Goal: Information Seeking & Learning: Understand process/instructions

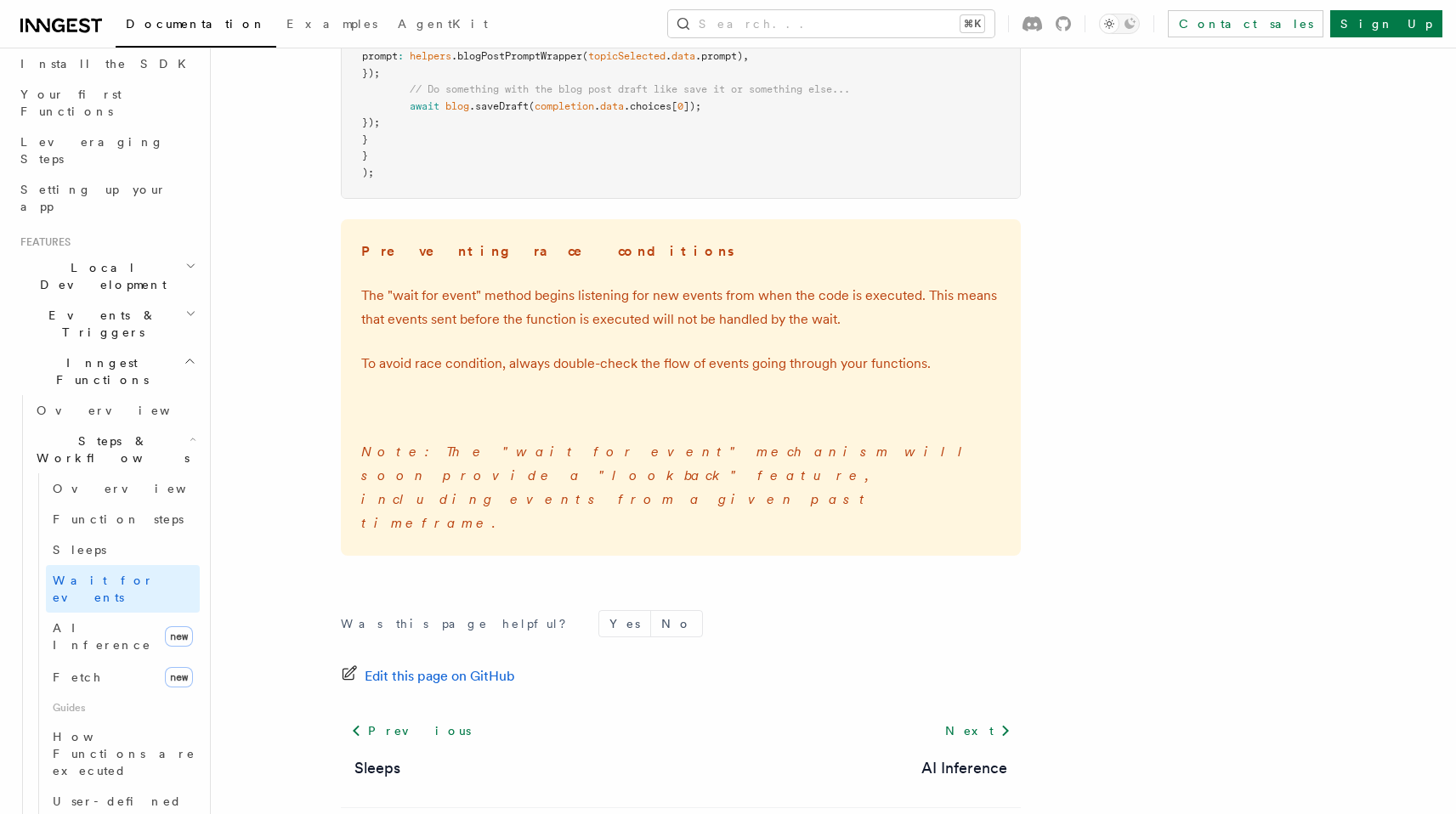
scroll to position [2506, 0]
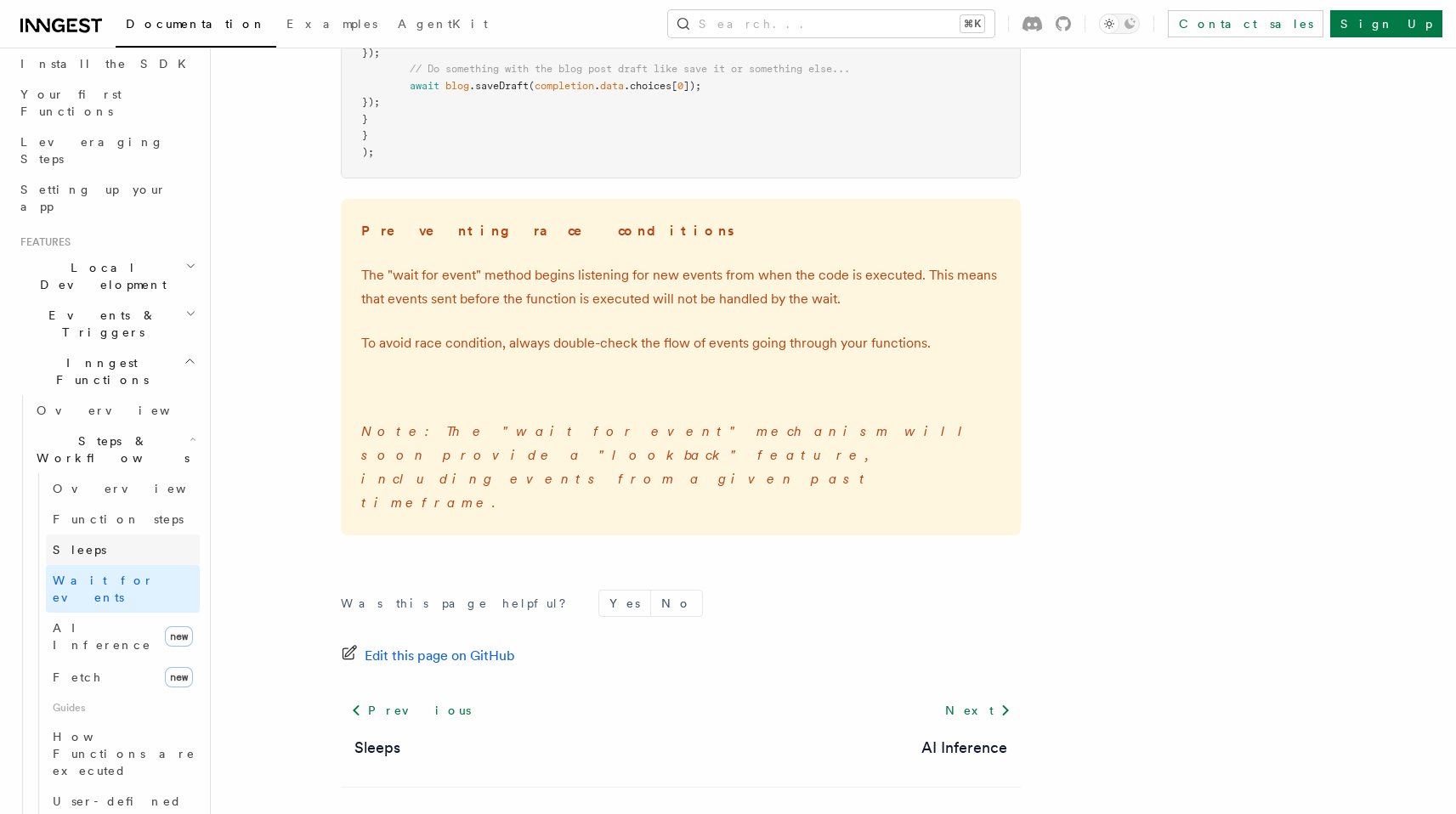
click at [103, 534] on link "Sleeps" at bounding box center [122, 550] width 154 height 31
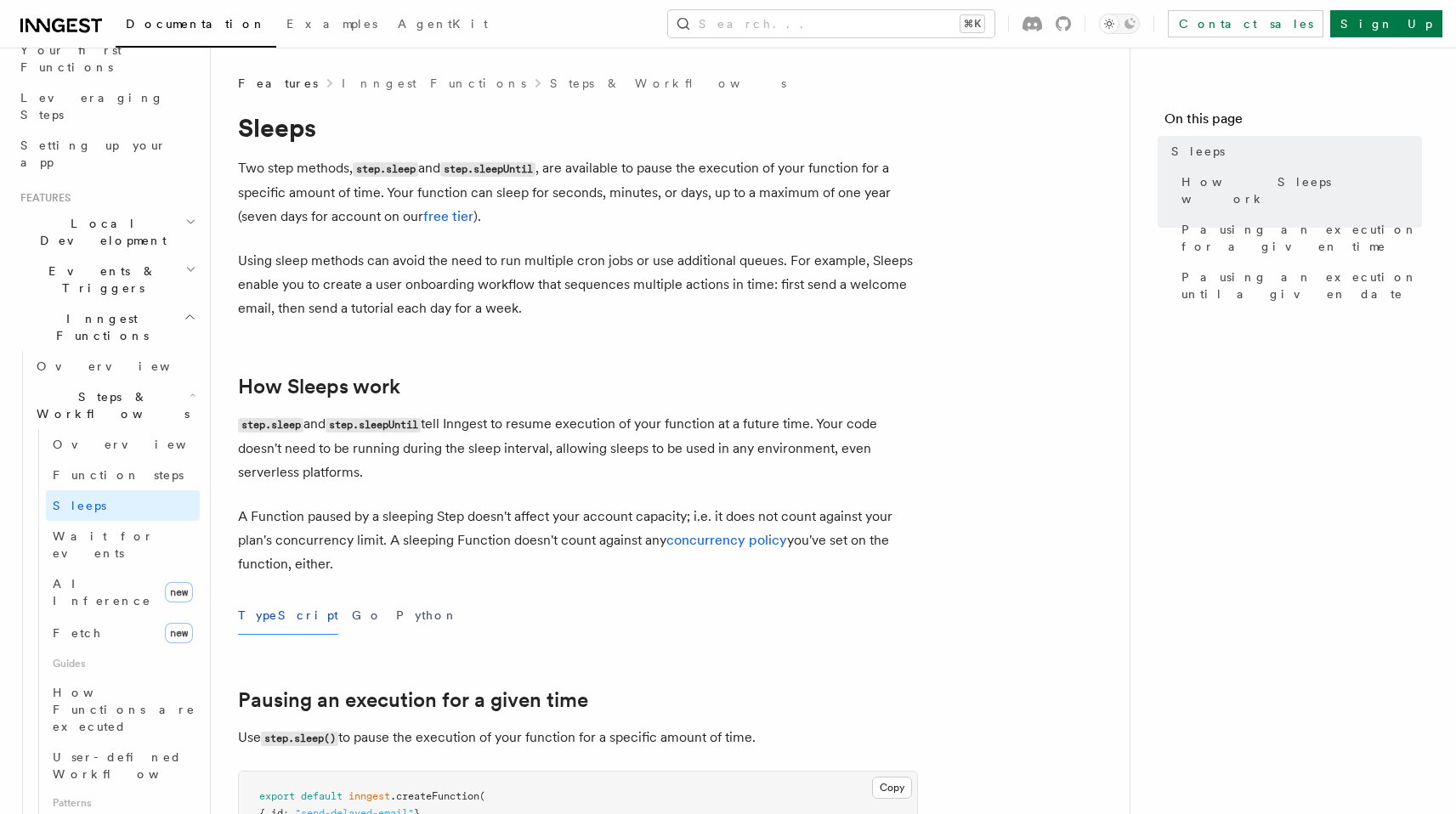
scroll to position [209, 0]
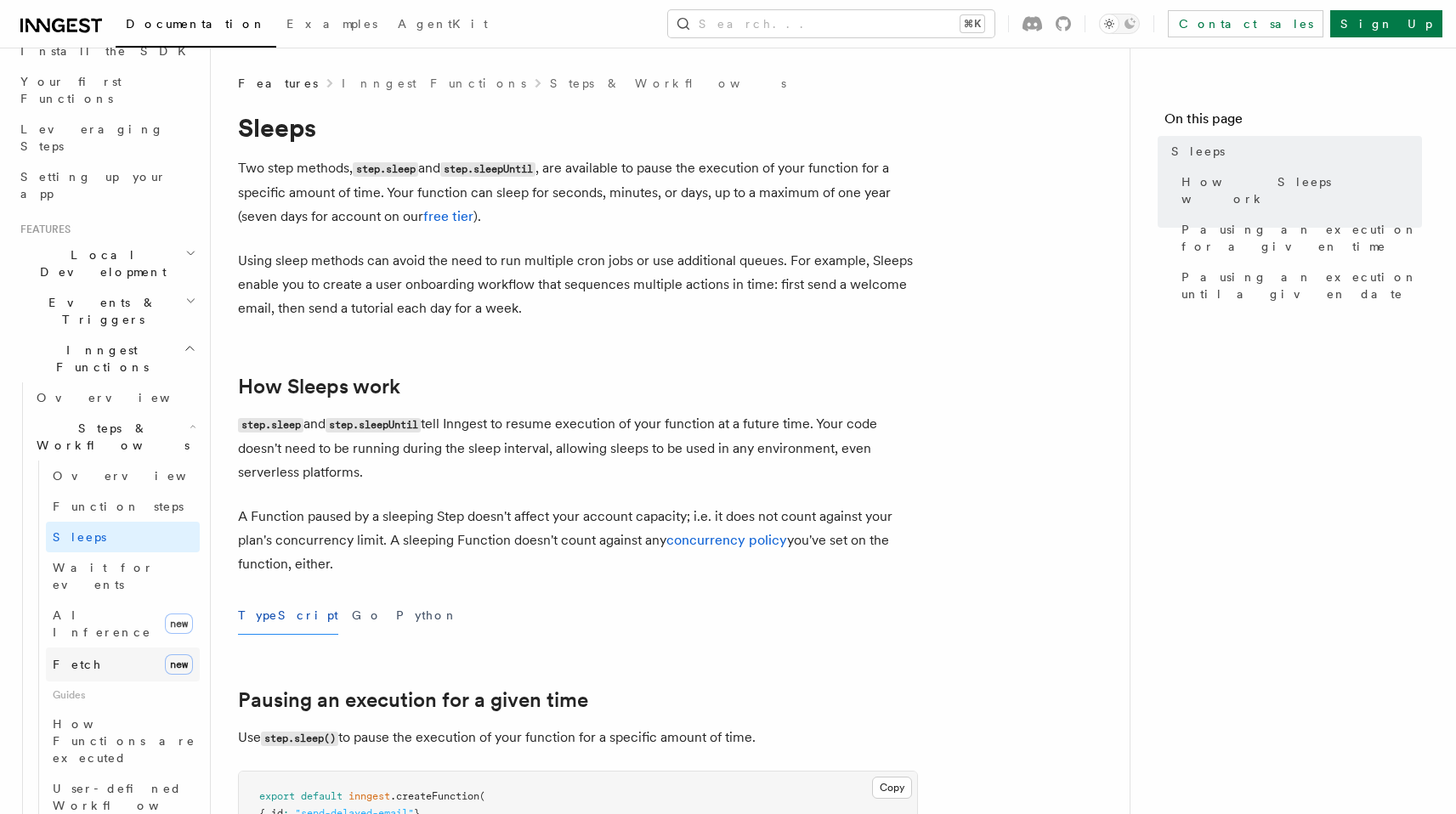
click at [108, 647] on link "Fetch new" at bounding box center [122, 664] width 154 height 34
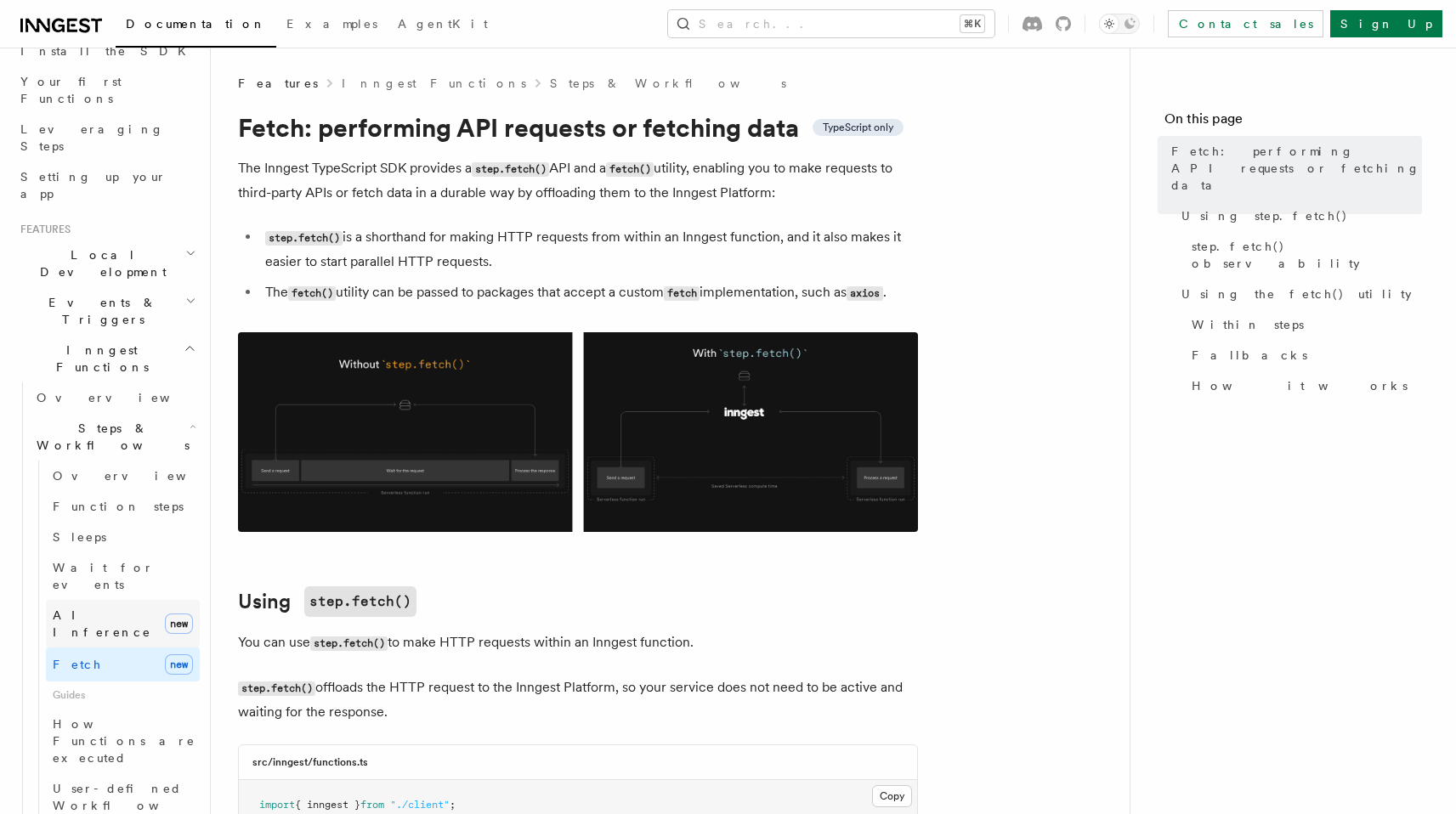
click at [109, 608] on span "AI Inference" at bounding box center [102, 623] width 98 height 31
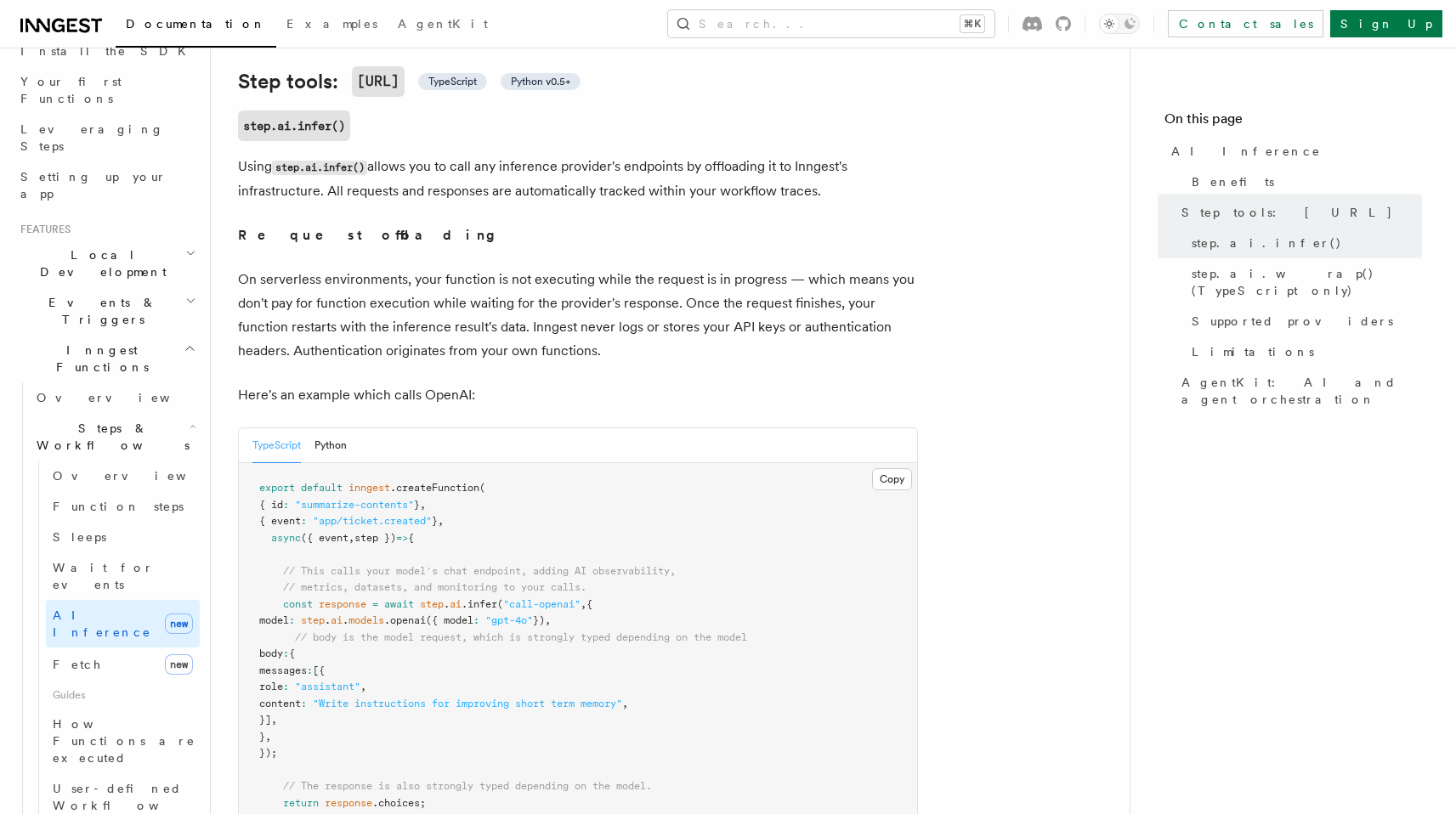
scroll to position [675, 0]
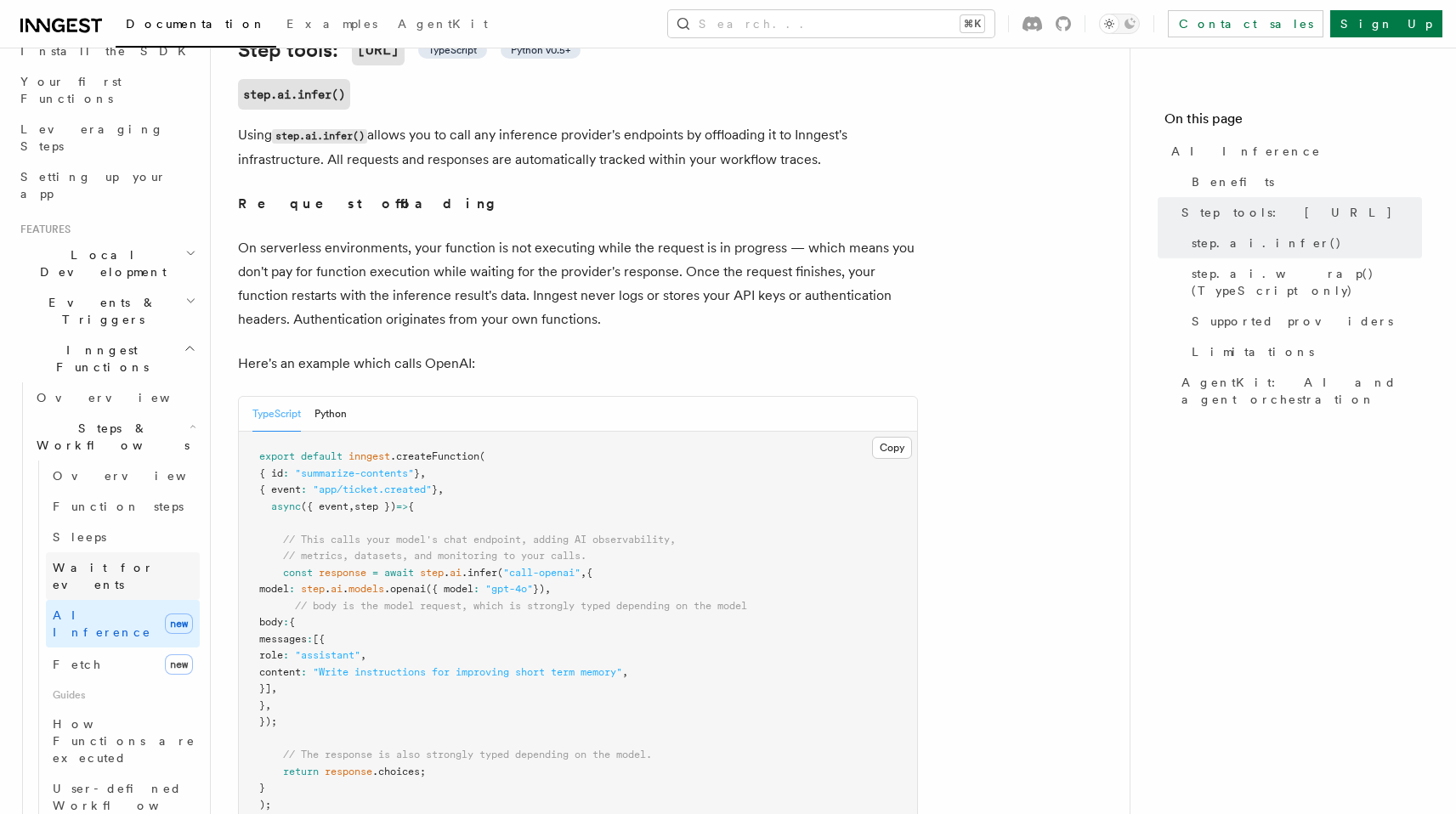
click at [100, 552] on link "Wait for events" at bounding box center [122, 576] width 154 height 47
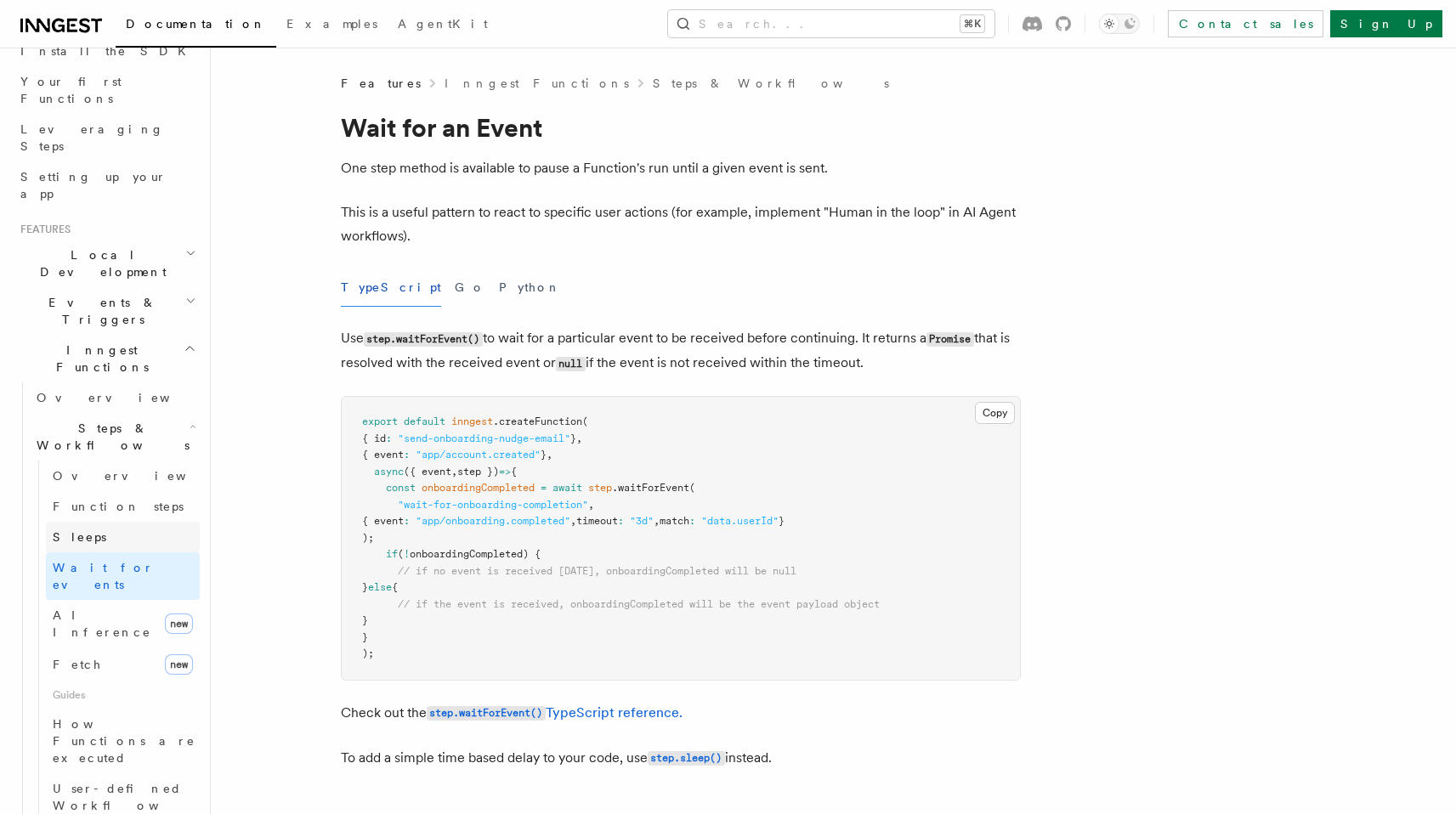
click at [110, 521] on link "Sleeps" at bounding box center [122, 537] width 154 height 31
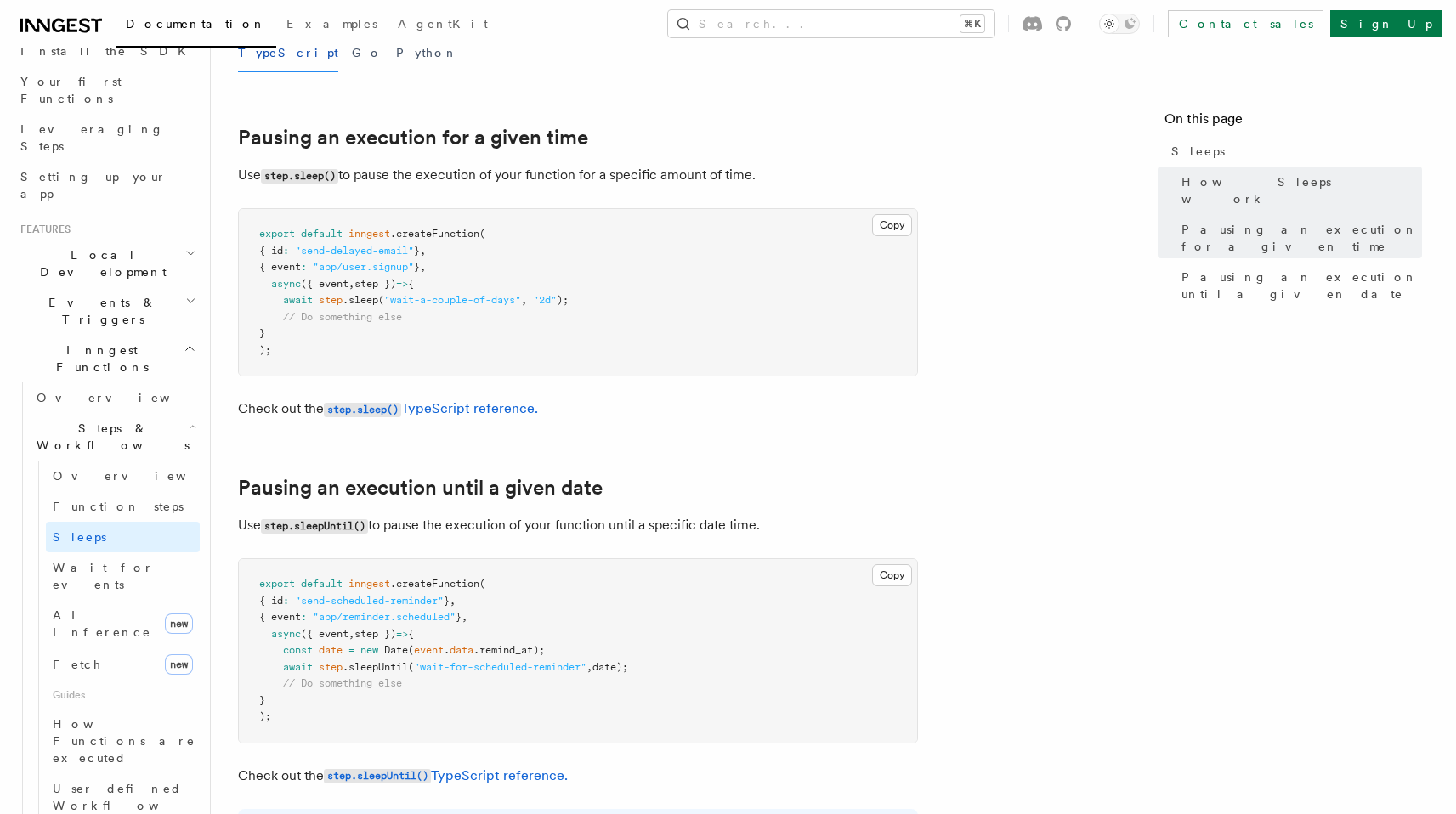
scroll to position [587, 0]
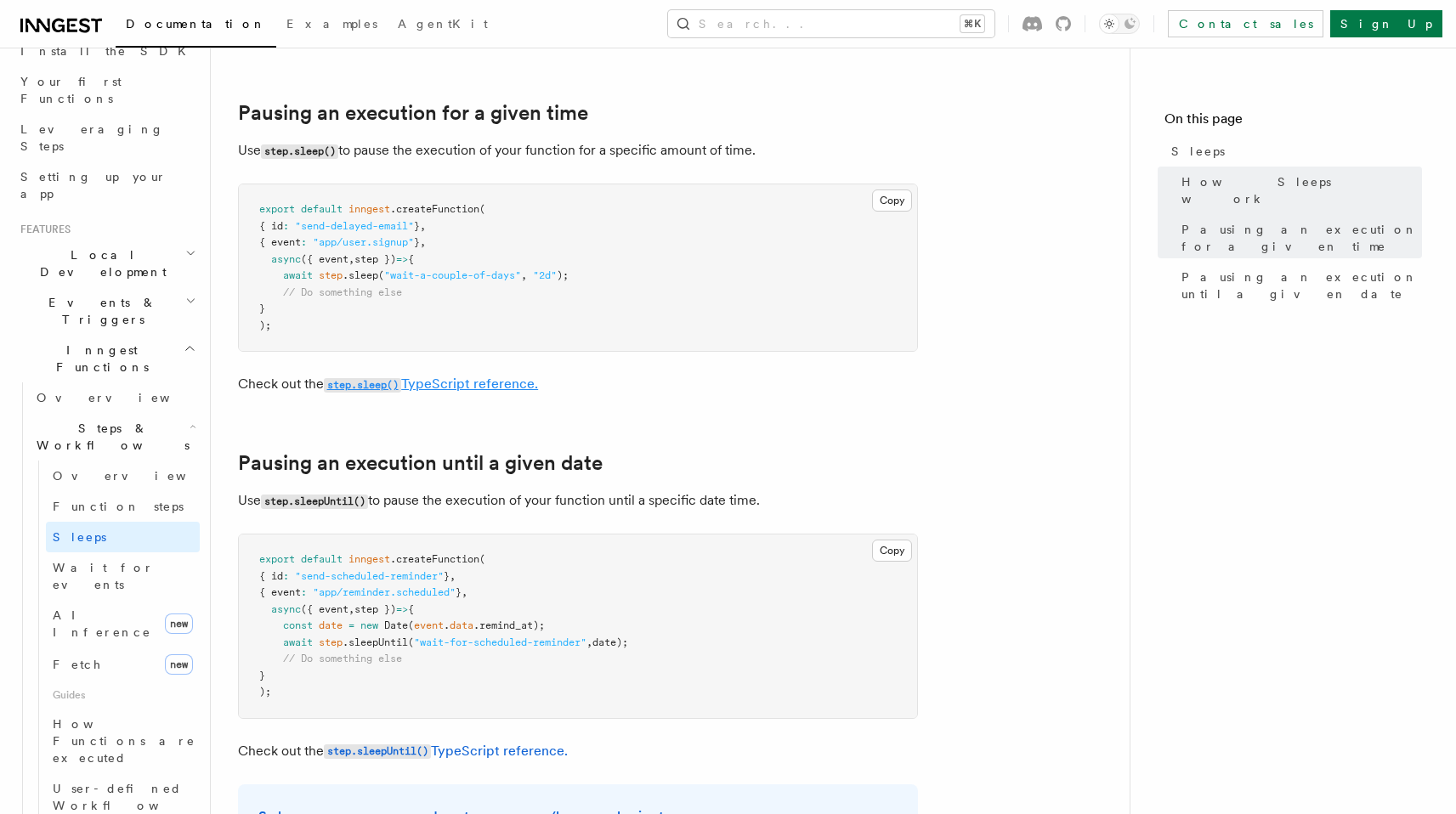
click at [343, 376] on link "step.sleep() TypeScript reference." at bounding box center [430, 384] width 214 height 16
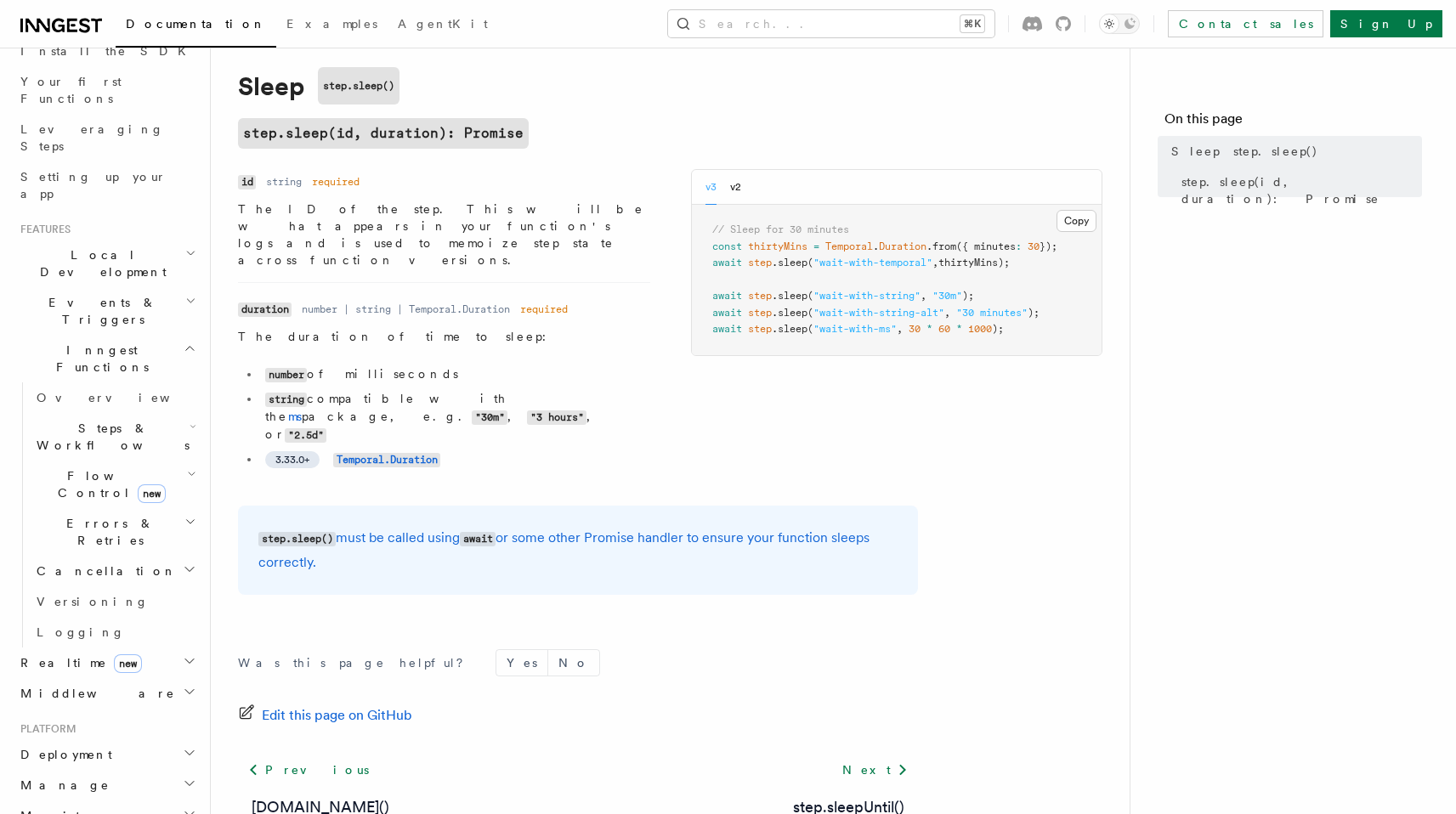
scroll to position [62, 0]
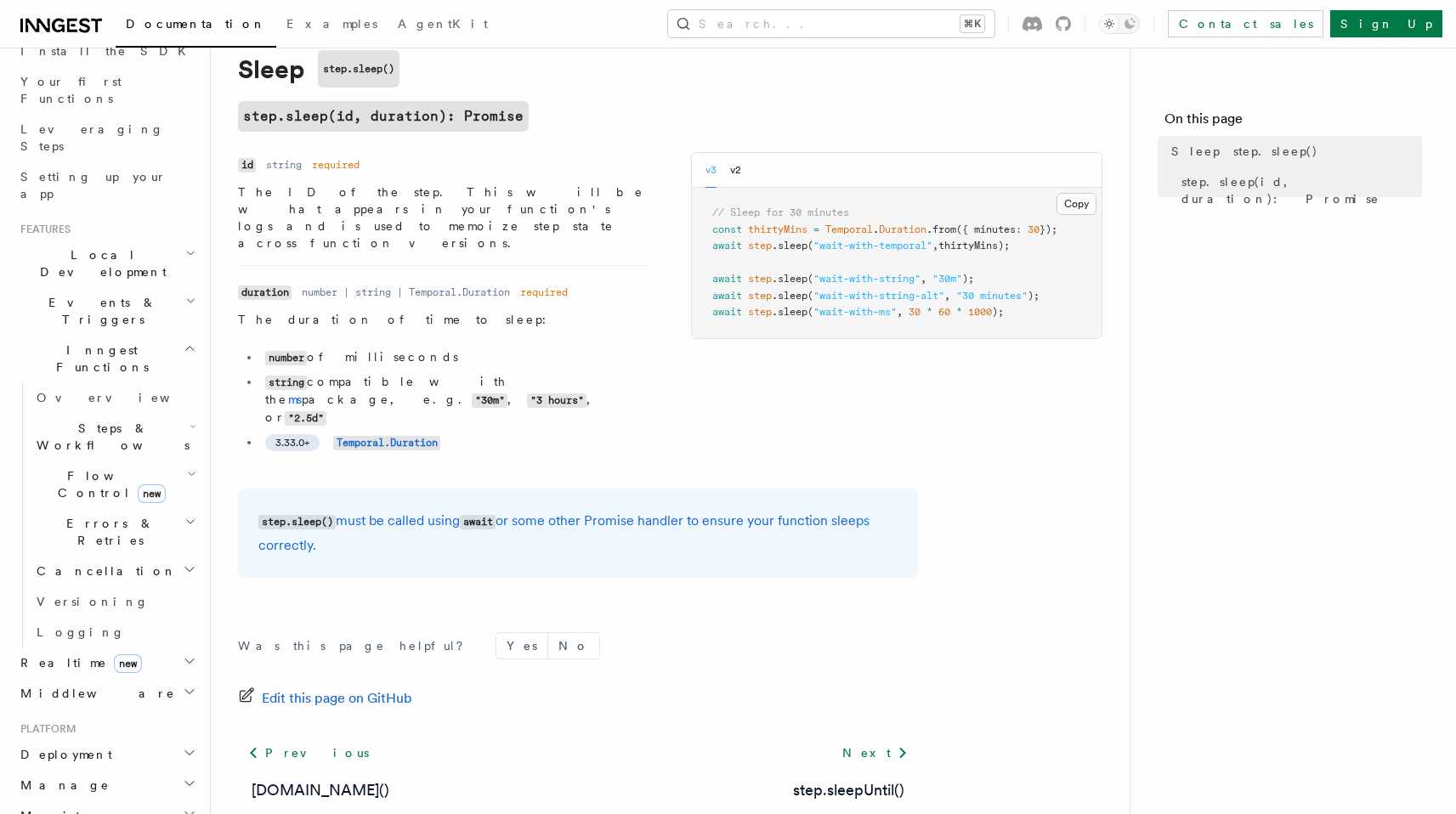
drag, startPoint x: 340, startPoint y: 191, endPoint x: 576, endPoint y: 194, distance: 236.0
click at [573, 187] on p "The ID of the step. This will be what appears in your function's logs and is us…" at bounding box center [444, 217] width 412 height 68
drag, startPoint x: 576, startPoint y: 194, endPoint x: 333, endPoint y: 188, distance: 243.1
click at [333, 188] on p "The ID of the step. This will be what appears in your function's logs and is us…" at bounding box center [444, 217] width 412 height 68
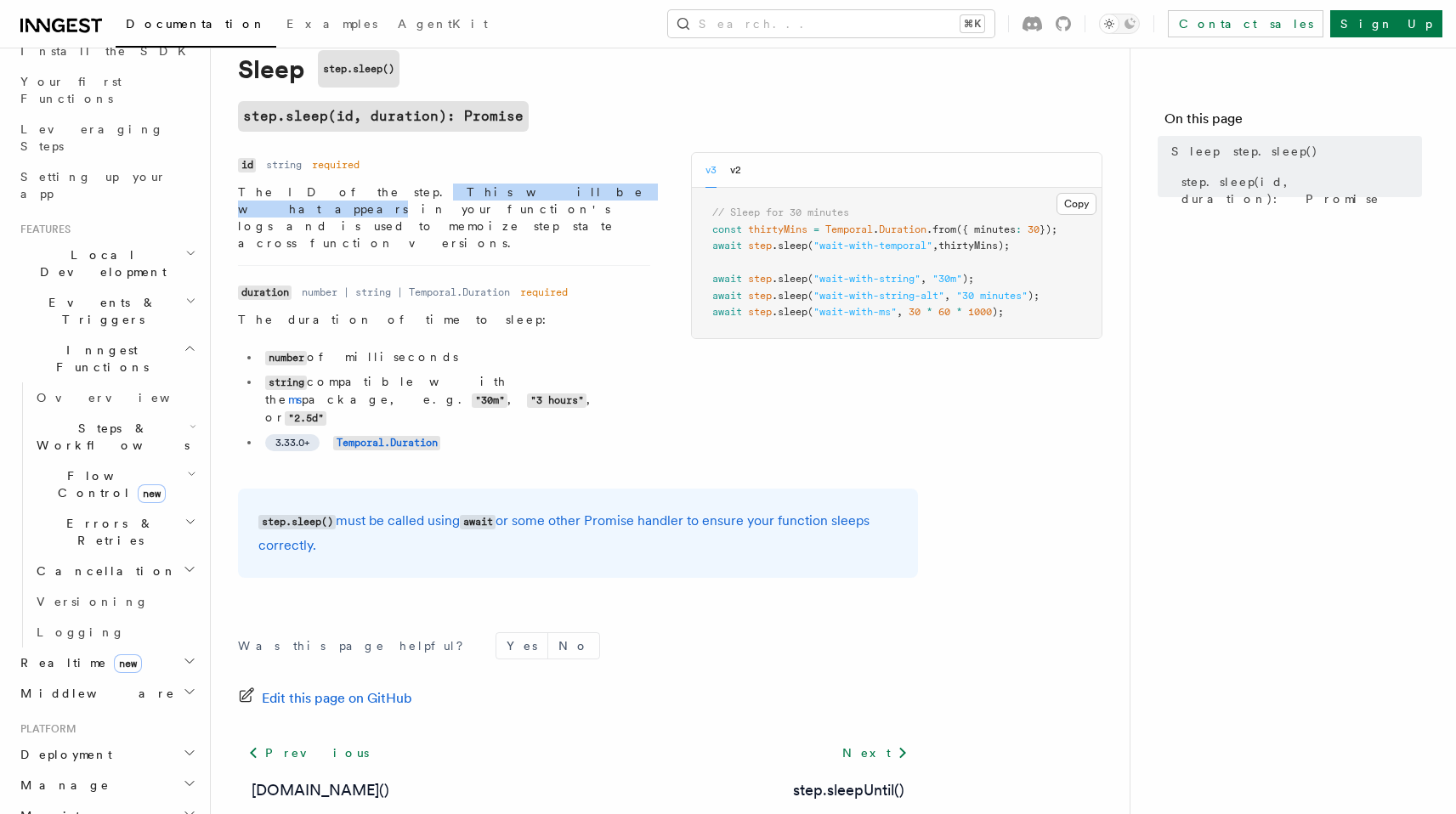
drag, startPoint x: 333, startPoint y: 188, endPoint x: 453, endPoint y: 195, distance: 120.2
click at [453, 195] on p "The ID of the step. This will be what appears in your function's logs and is us…" at bounding box center [444, 217] width 412 height 68
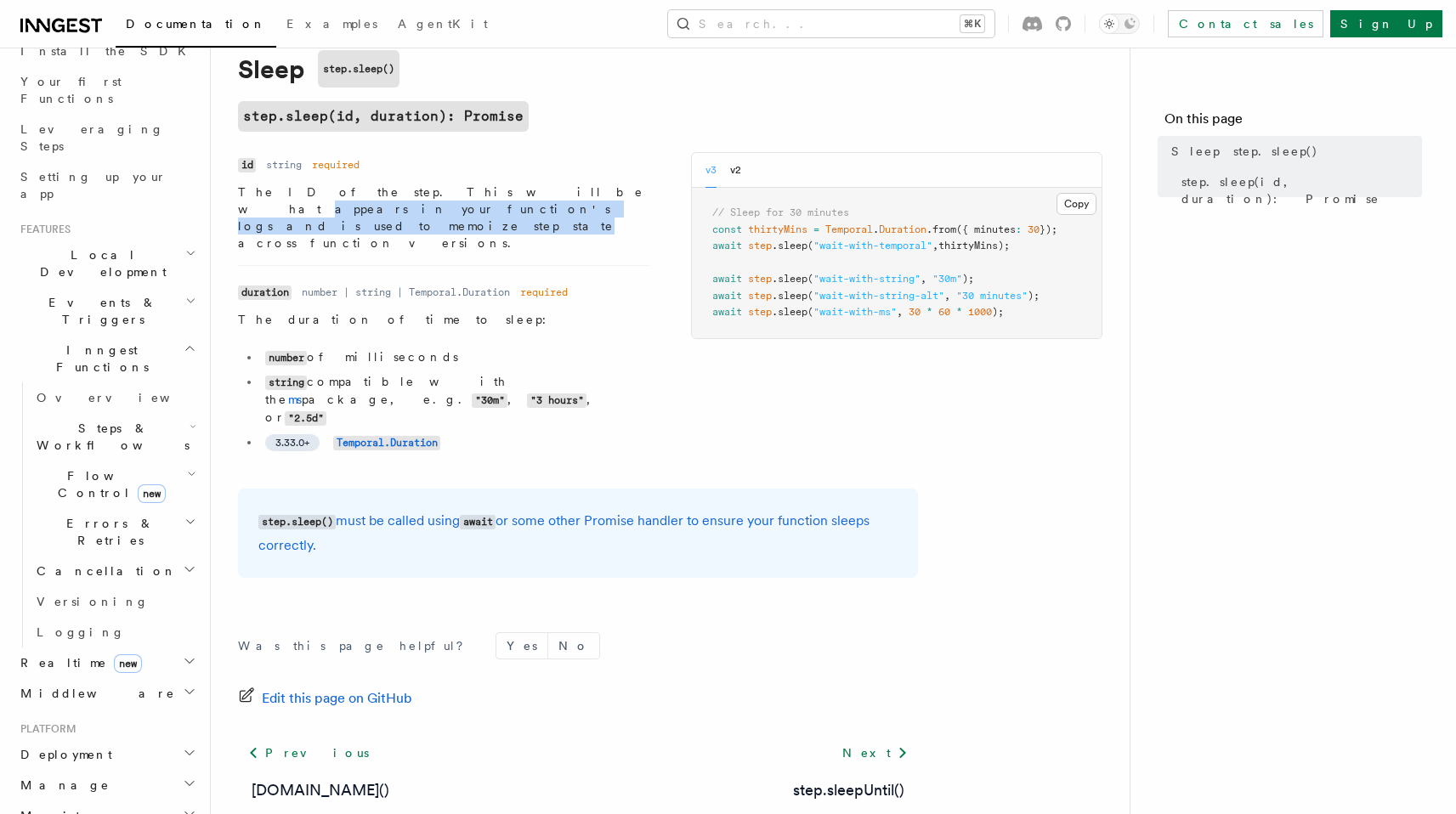
drag, startPoint x: 453, startPoint y: 195, endPoint x: 336, endPoint y: 201, distance: 117.2
click at [336, 201] on p "The ID of the step. This will be what appears in your function's logs and is us…" at bounding box center [444, 217] width 412 height 68
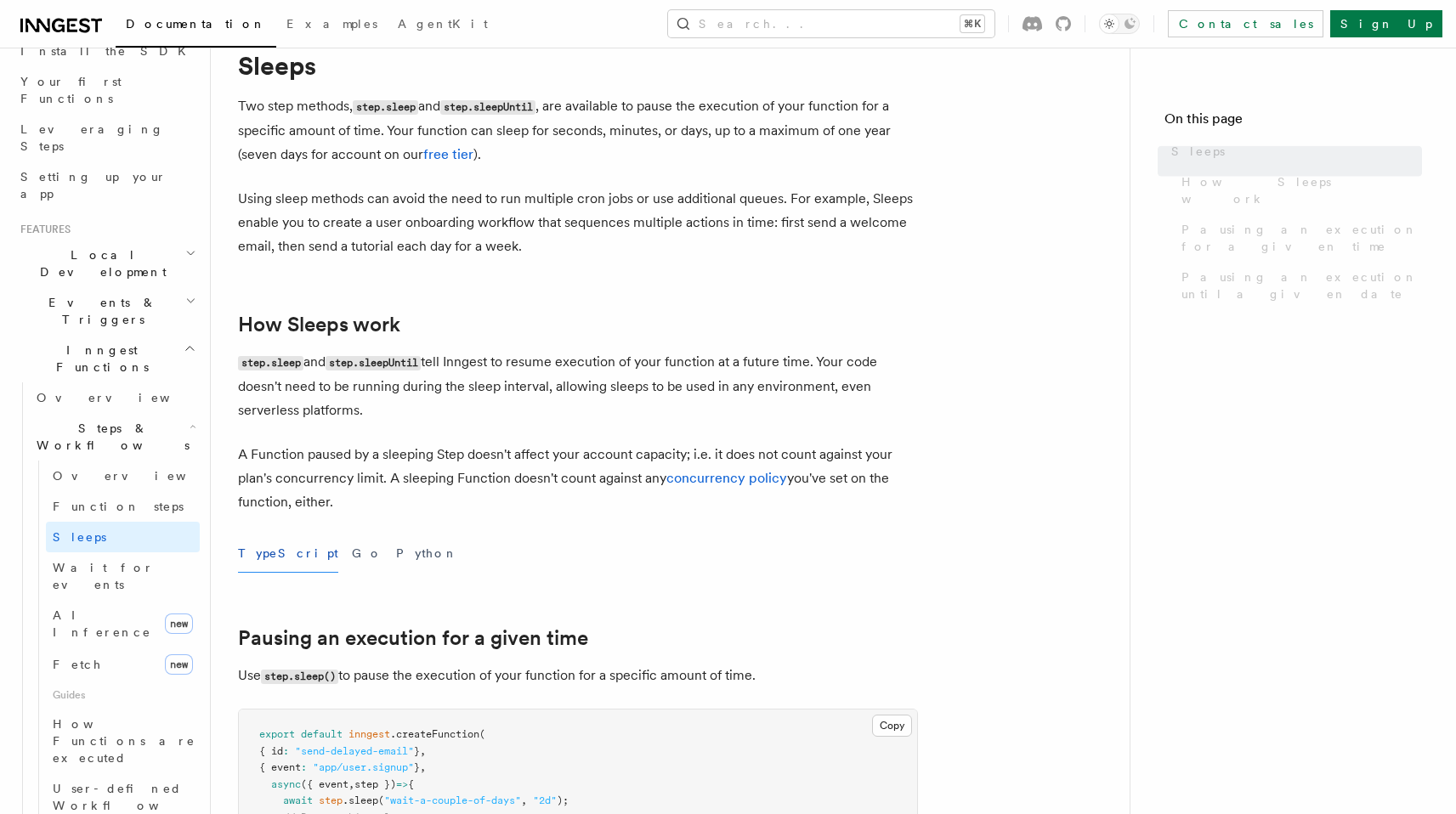
scroll to position [587, 0]
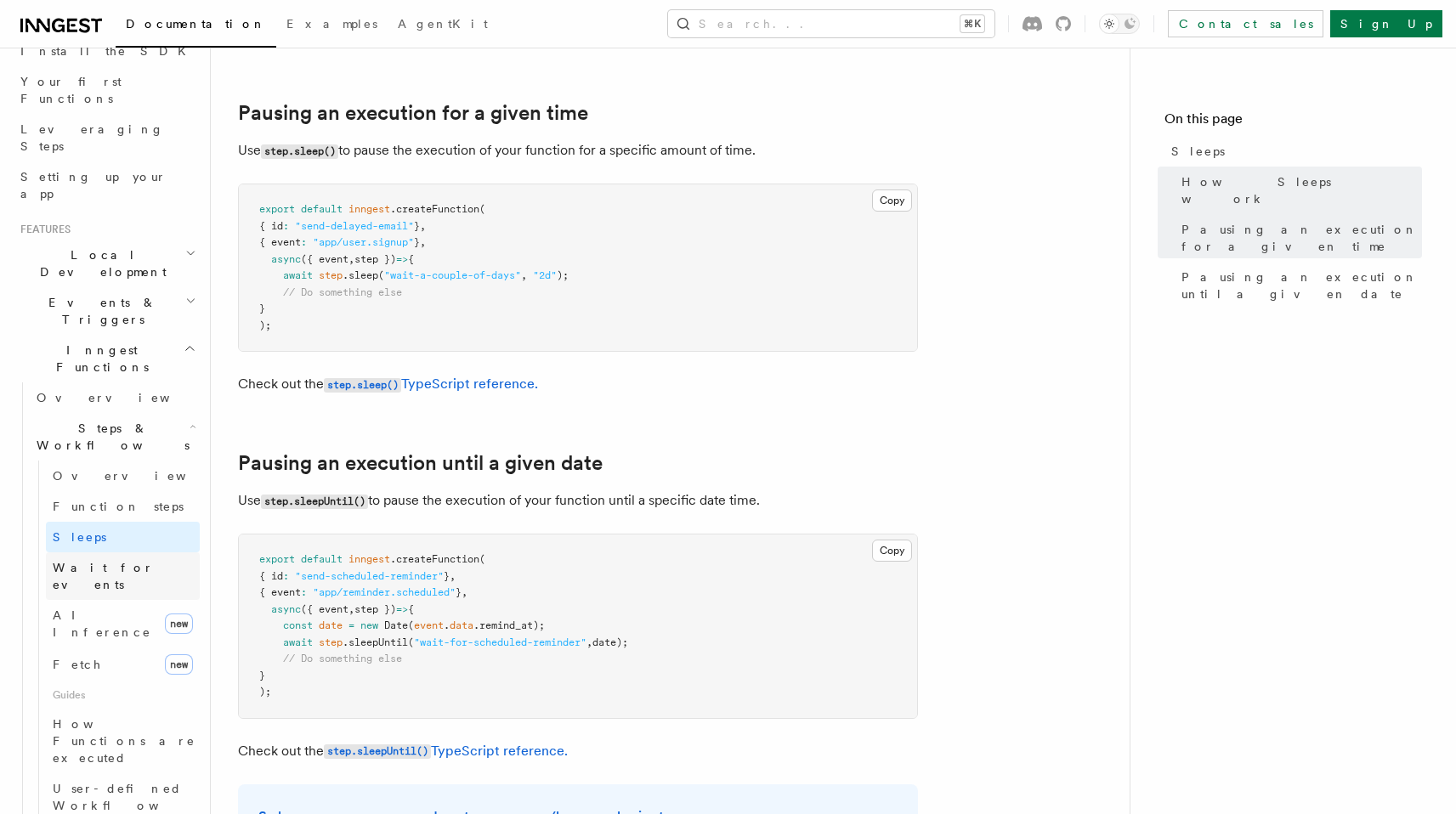
click at [127, 552] on link "Wait for events" at bounding box center [122, 576] width 154 height 47
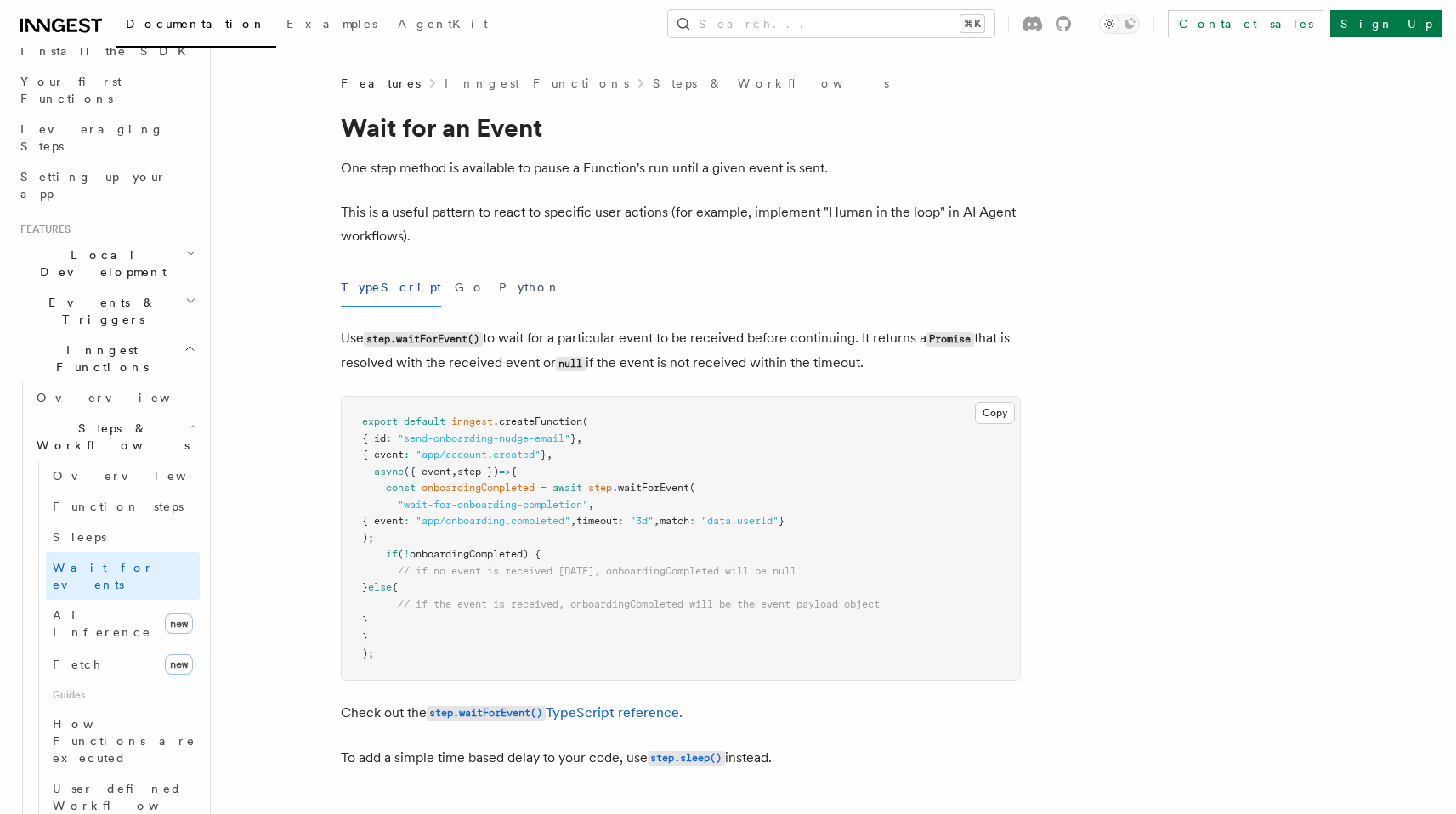
click at [766, 526] on span ""data.userId"" at bounding box center [739, 520] width 77 height 12
drag, startPoint x: 766, startPoint y: 526, endPoint x: 805, endPoint y: 522, distance: 39.2
click at [779, 522] on span ""data.userId"" at bounding box center [739, 520] width 77 height 12
copy span "data.userId"
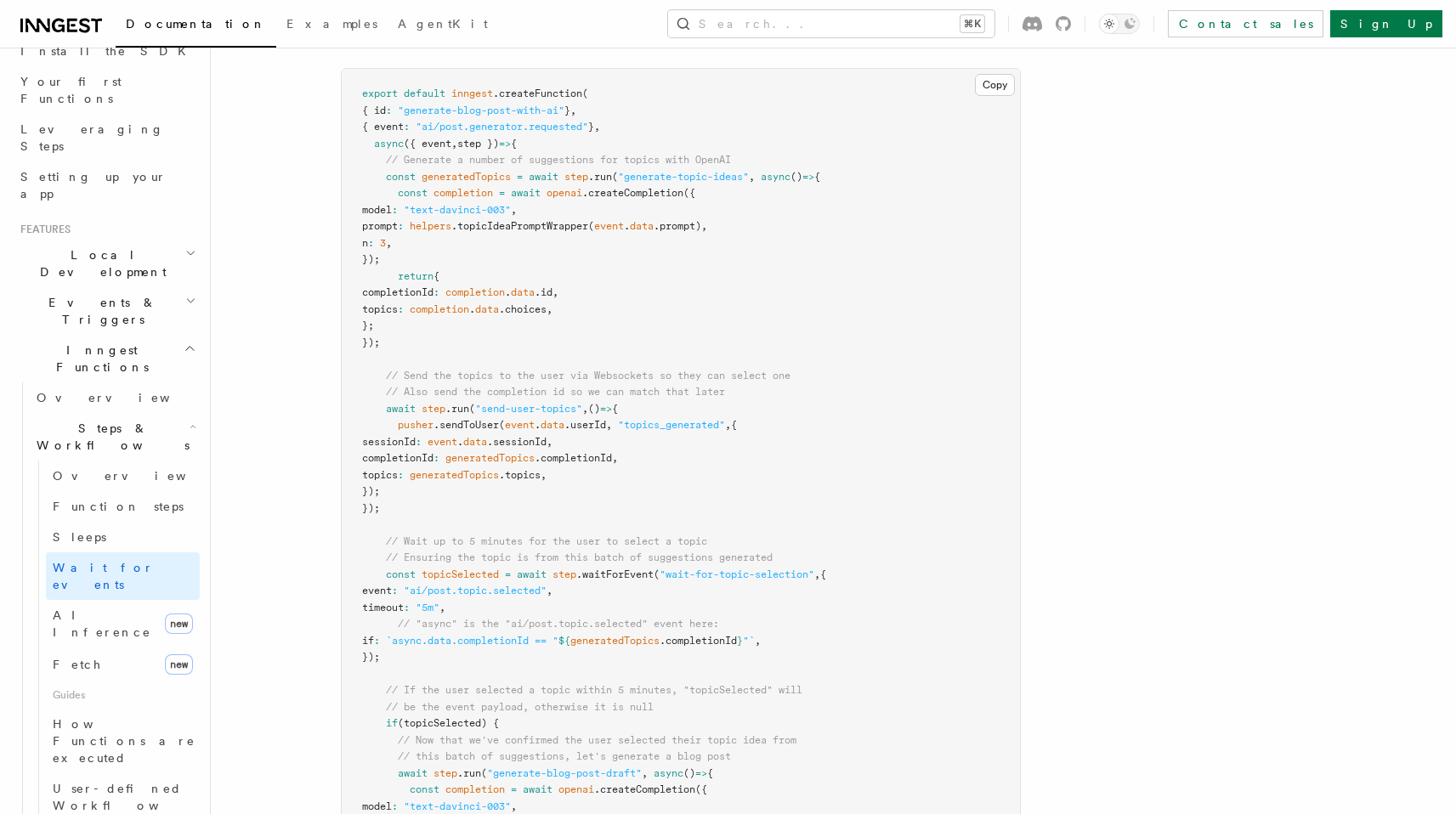
scroll to position [1733, 0]
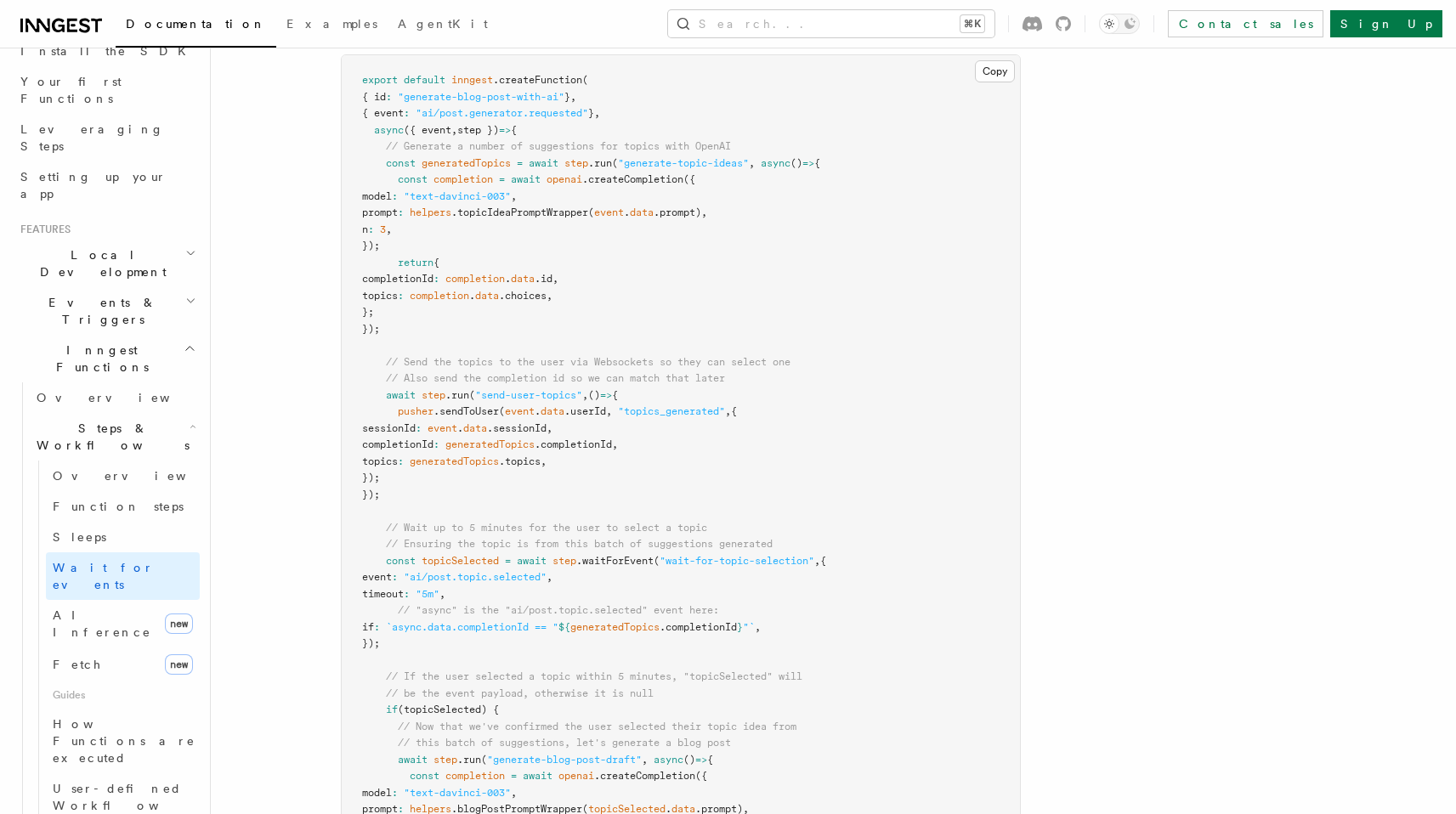
click at [447, 626] on span "`async.data.completionId == "" at bounding box center [471, 626] width 172 height 12
drag, startPoint x: 447, startPoint y: 626, endPoint x: 516, endPoint y: 626, distance: 69.0
click at [516, 626] on span "`async.data.completionId == "" at bounding box center [471, 626] width 172 height 12
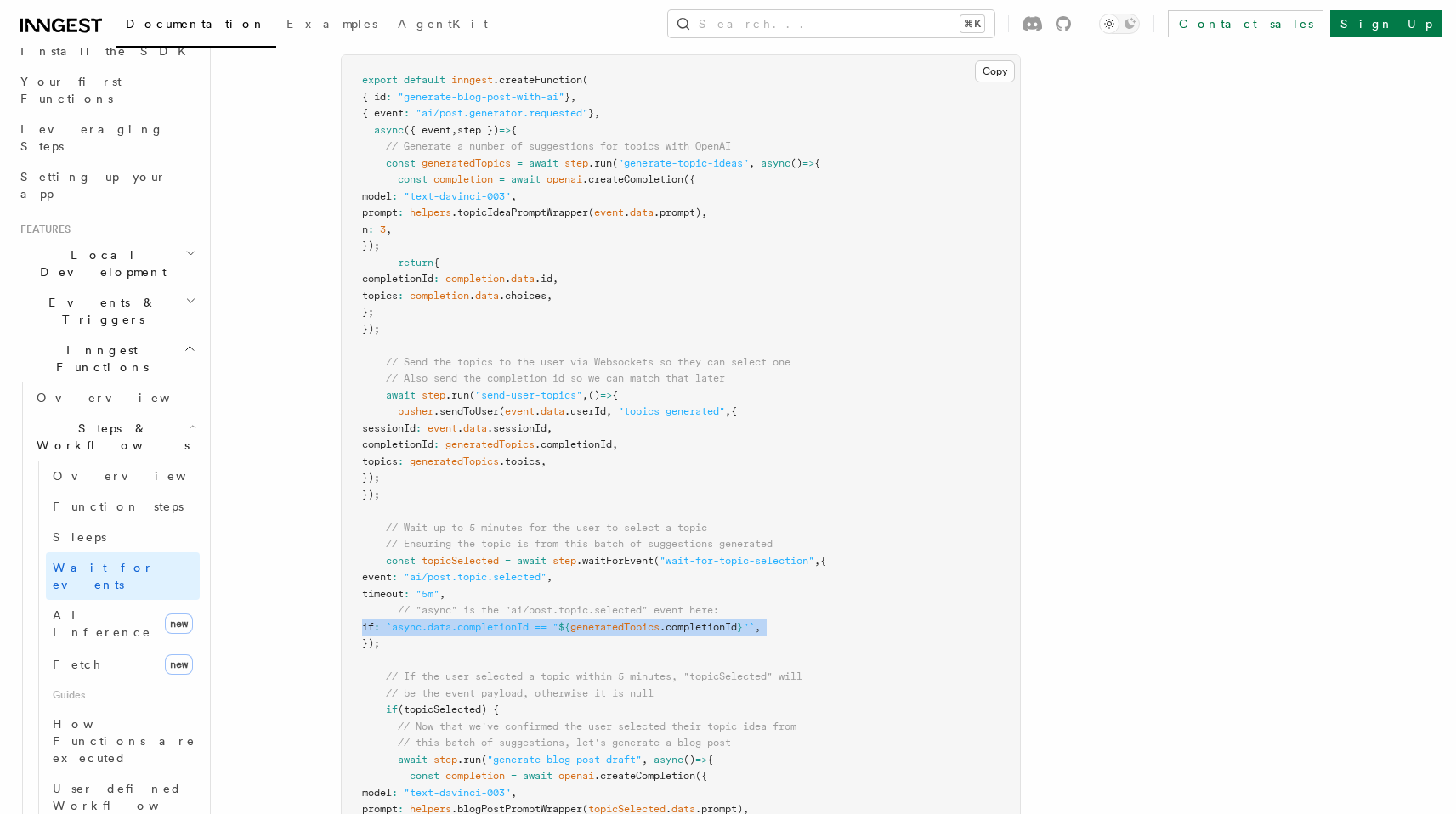
drag, startPoint x: 516, startPoint y: 626, endPoint x: 484, endPoint y: 627, distance: 32.0
click at [484, 627] on span "`async.data.completionId == "" at bounding box center [471, 626] width 172 height 12
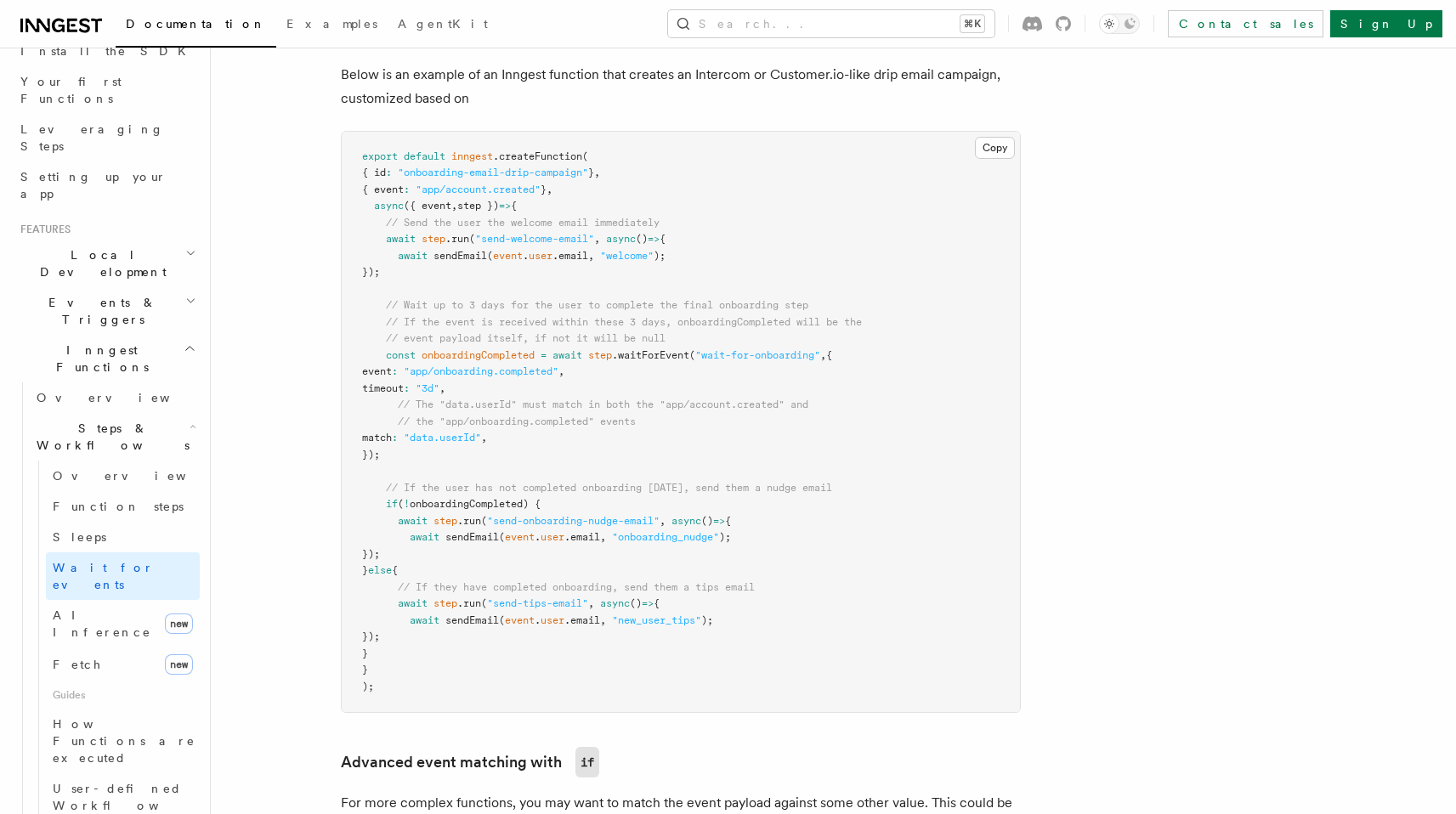
scroll to position [0, 0]
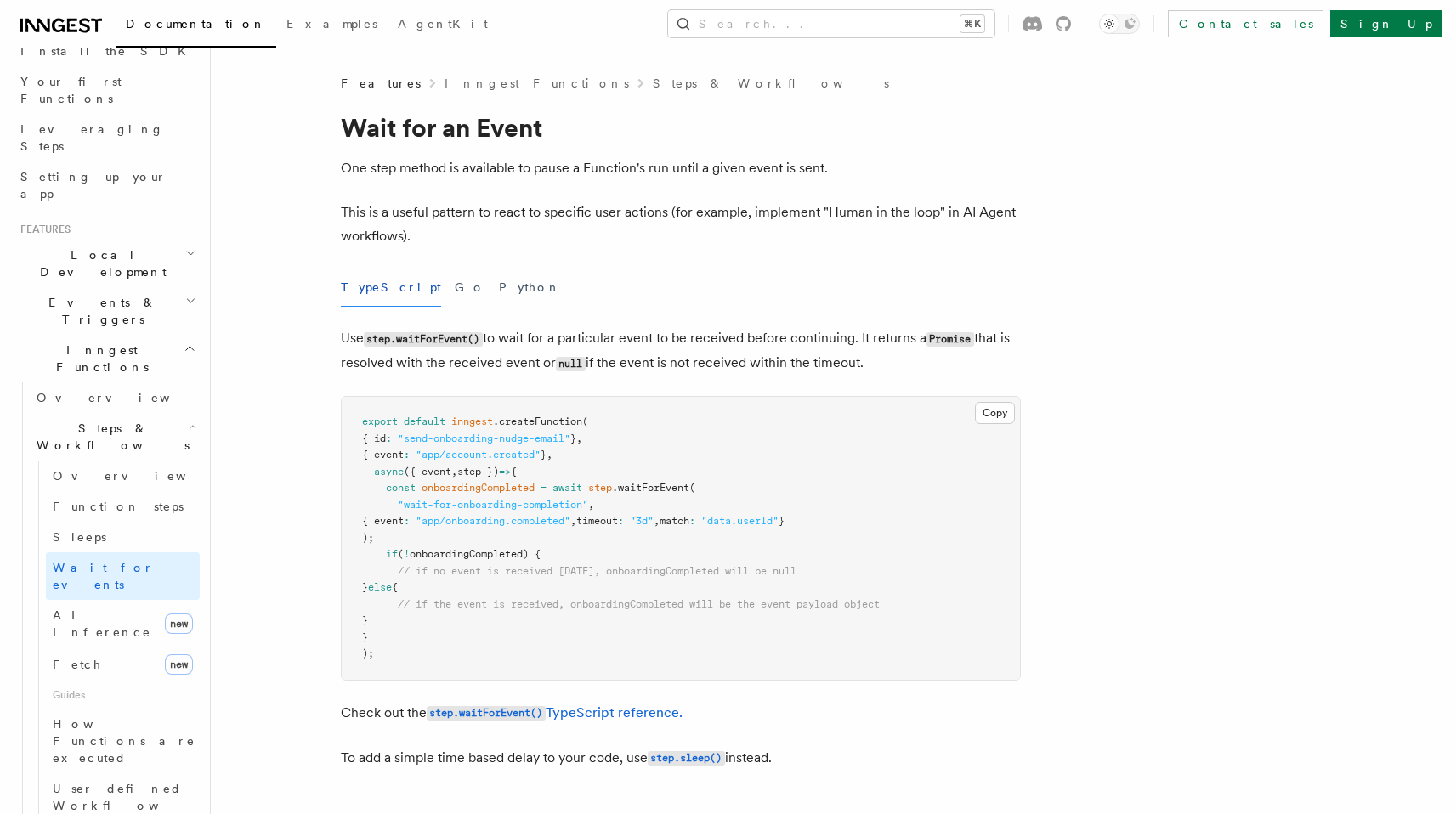
click at [769, 521] on span ""data.userId"" at bounding box center [739, 520] width 77 height 12
drag, startPoint x: 769, startPoint y: 521, endPoint x: 800, endPoint y: 521, distance: 31.0
click at [779, 521] on span ""data.userId"" at bounding box center [739, 520] width 77 height 12
copy span "data.userId"
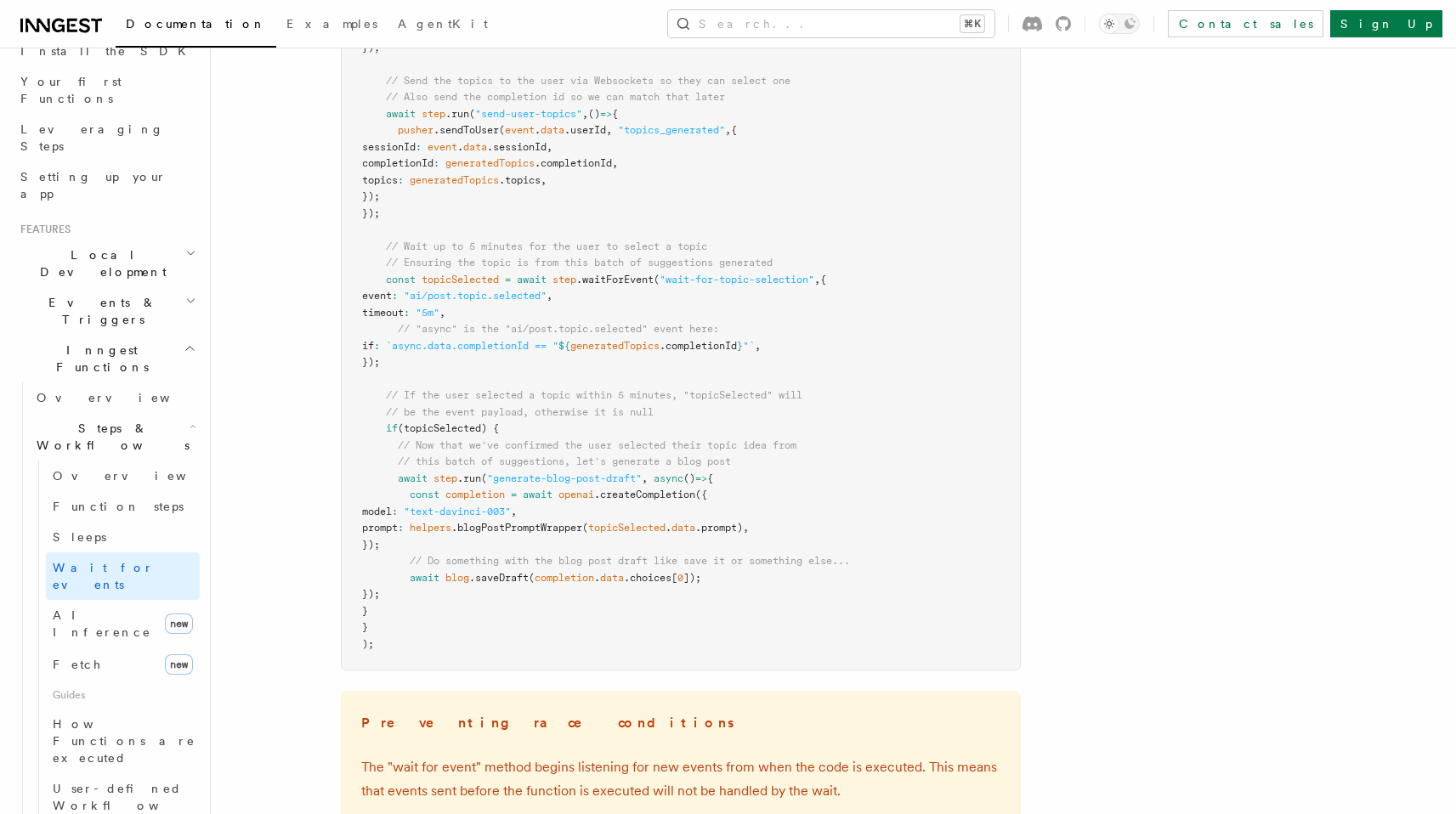
scroll to position [2512, 0]
